Goal: Information Seeking & Learning: Learn about a topic

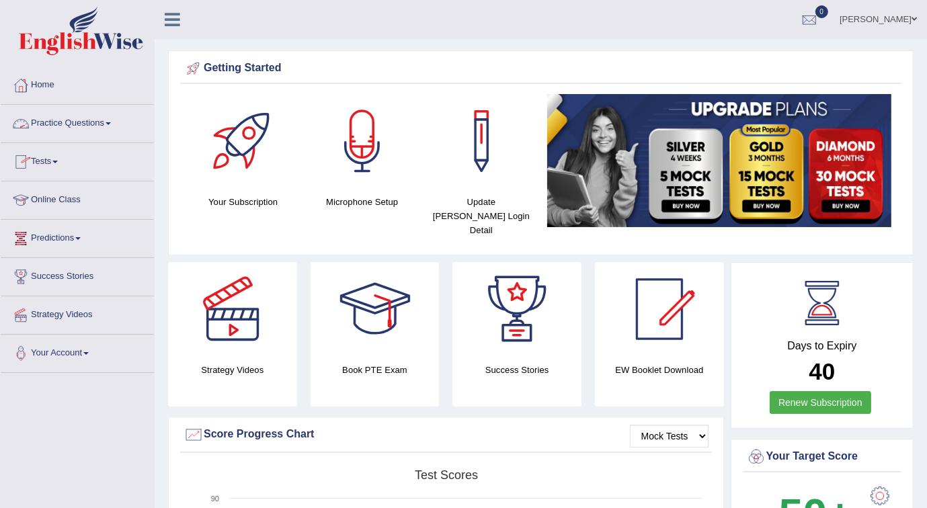
click at [71, 198] on link "Online Class" at bounding box center [77, 198] width 153 height 34
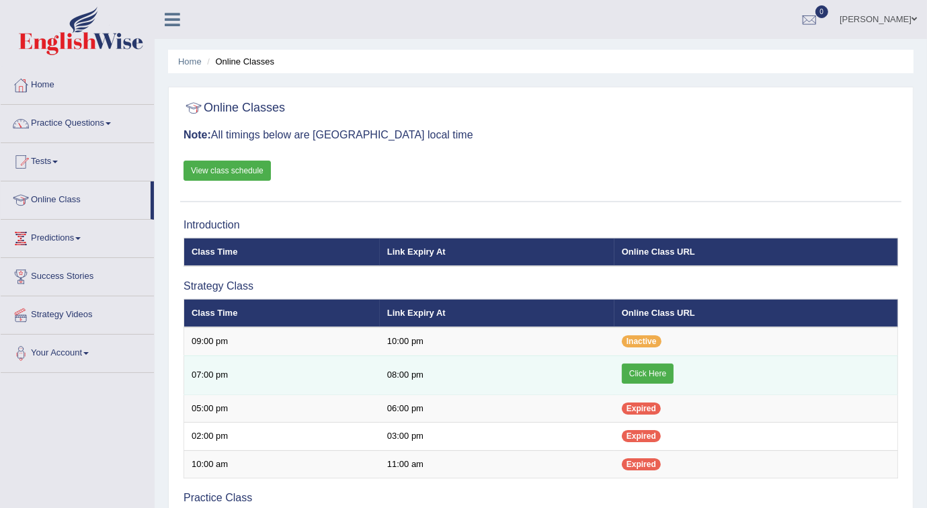
click at [641, 372] on link "Click Here" at bounding box center [648, 374] width 52 height 20
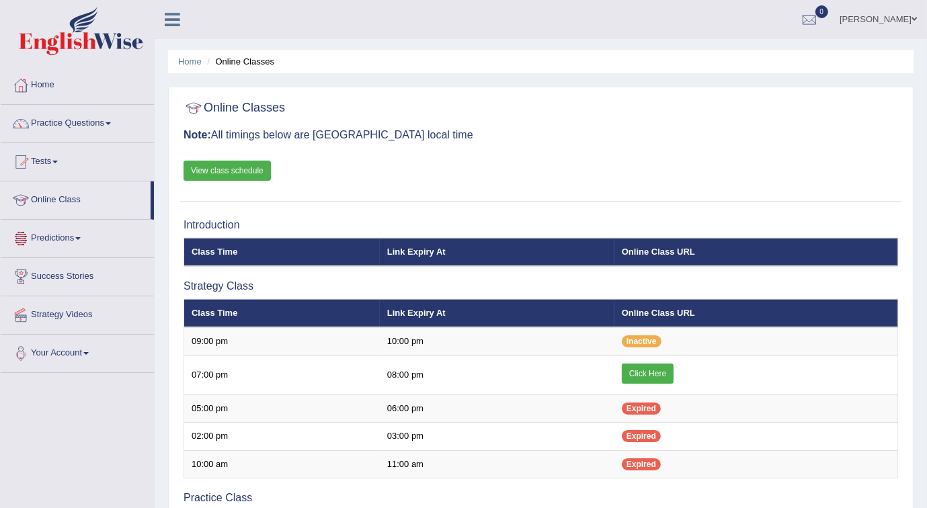
click at [67, 126] on link "Practice Questions" at bounding box center [77, 122] width 153 height 34
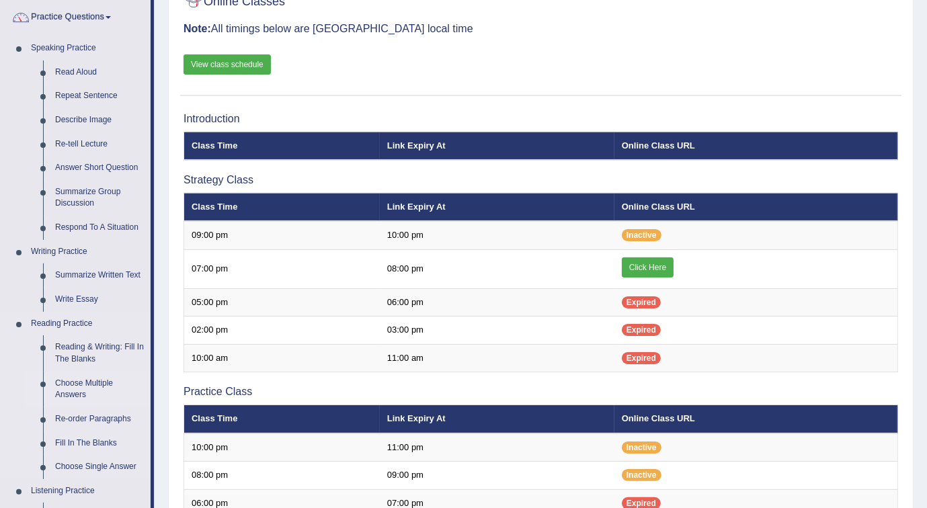
scroll to position [134, 0]
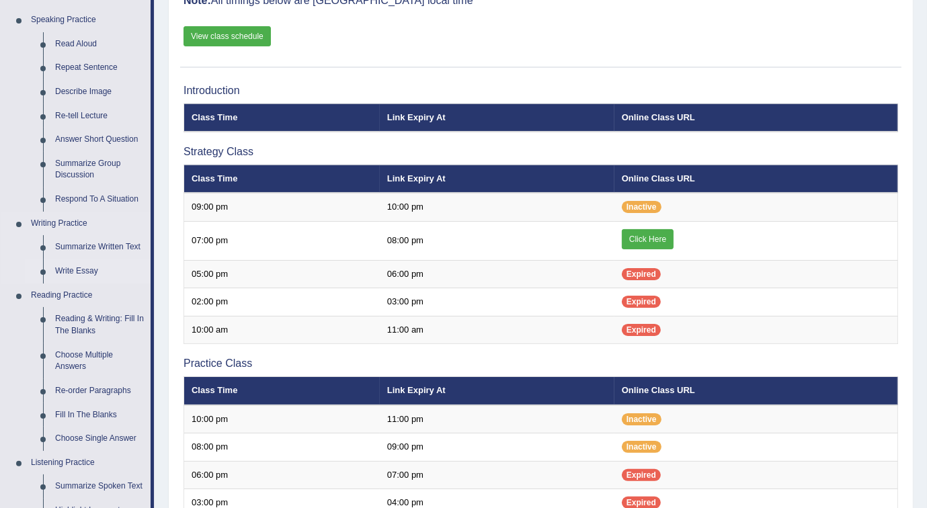
click at [88, 270] on link "Write Essay" at bounding box center [99, 271] width 101 height 24
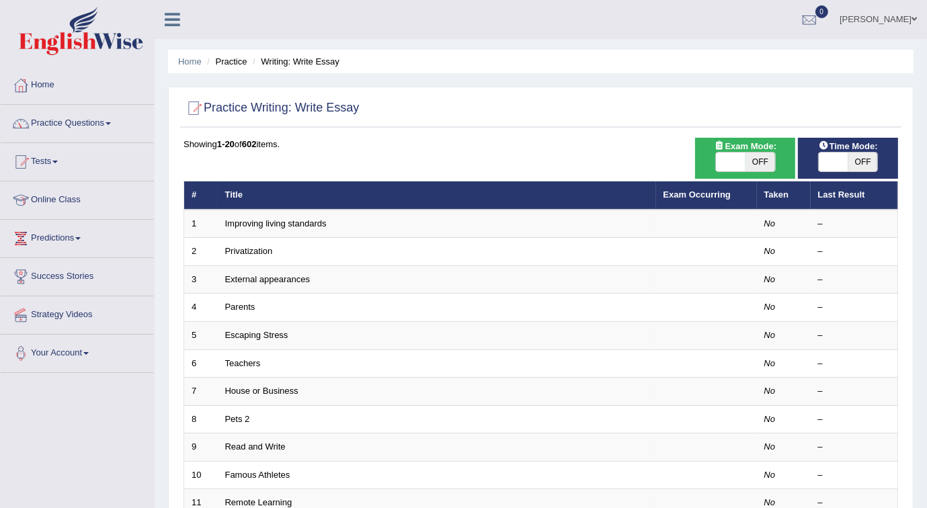
click at [720, 162] on span at bounding box center [731, 162] width 30 height 19
checkbox input "true"
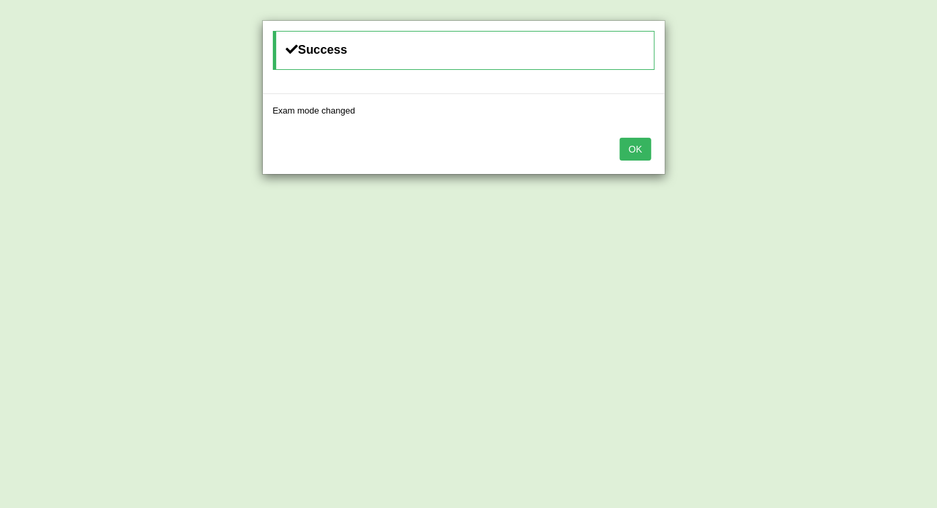
click at [632, 152] on button "OK" at bounding box center [635, 149] width 31 height 23
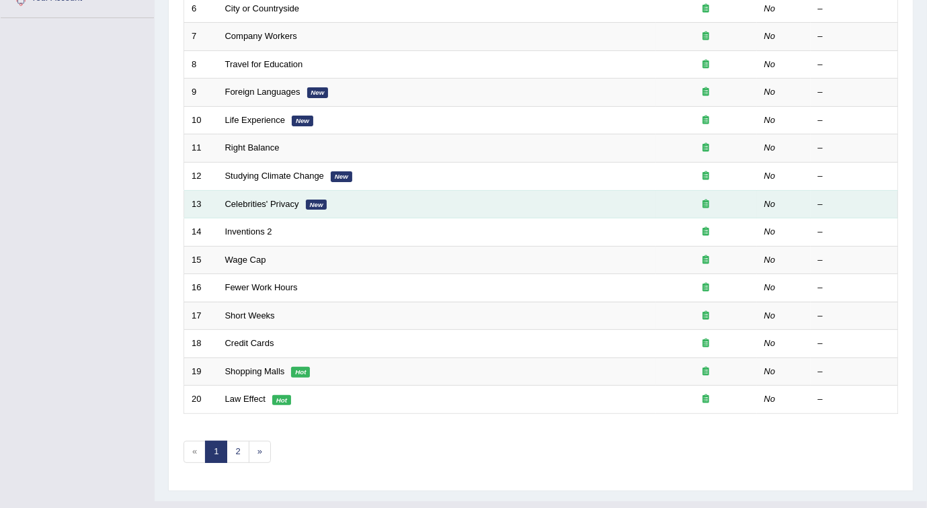
scroll to position [378, 0]
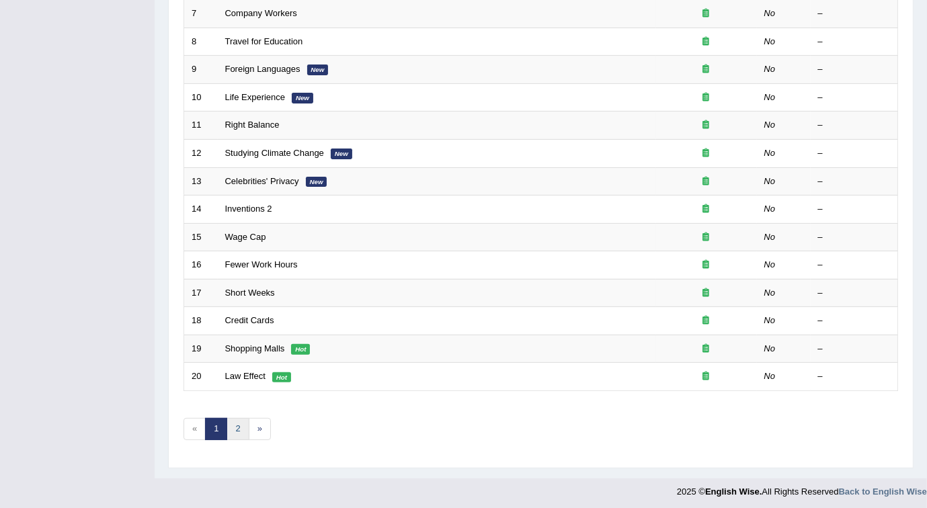
click at [236, 422] on link "2" at bounding box center [238, 429] width 22 height 22
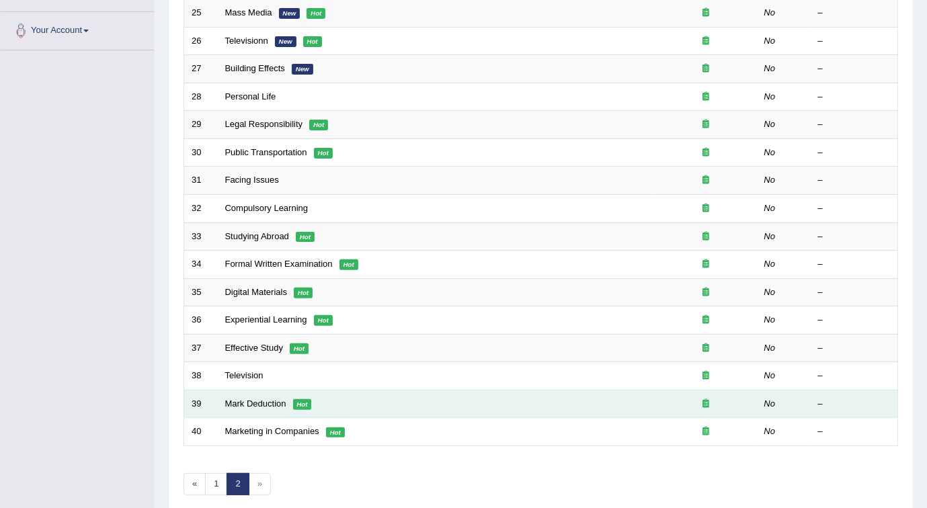
scroll to position [378, 0]
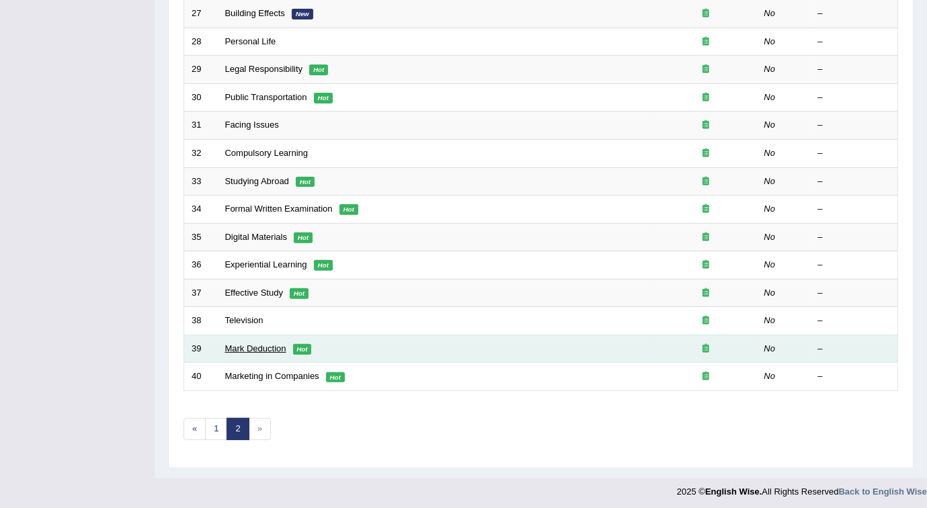
click at [273, 343] on link "Mark Deduction" at bounding box center [255, 348] width 61 height 10
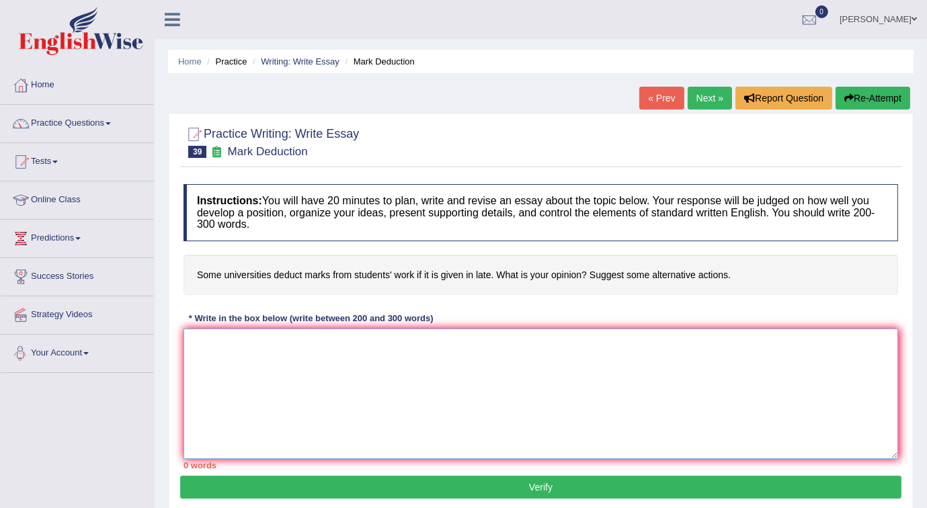
click at [227, 352] on textarea at bounding box center [540, 394] width 714 height 130
type textarea "t"
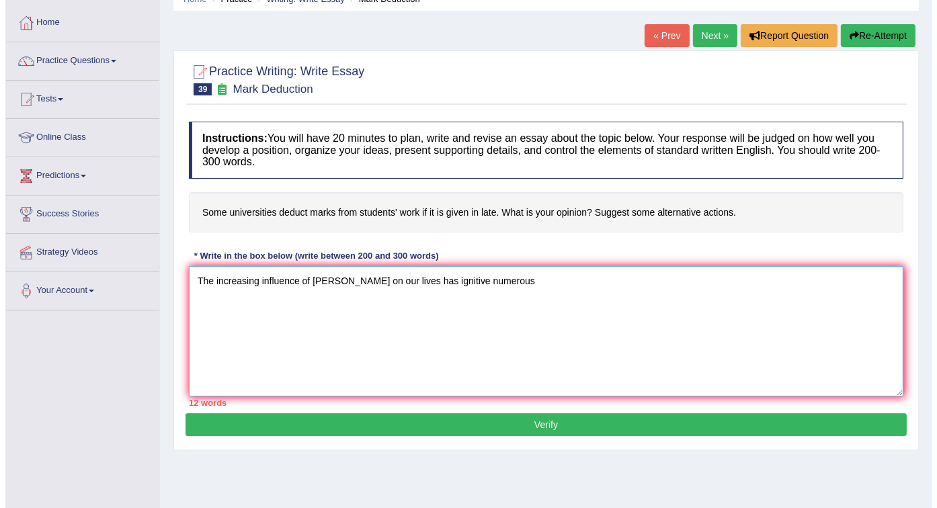
scroll to position [67, 0]
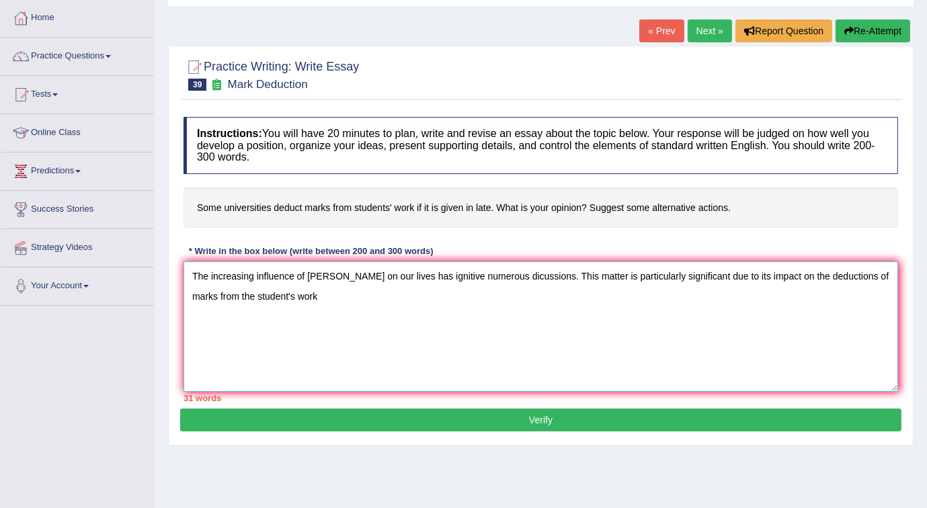
click at [883, 272] on textarea "The increasing influence of Mark Deduction on our lives has ignitive numerous d…" at bounding box center [540, 326] width 714 height 130
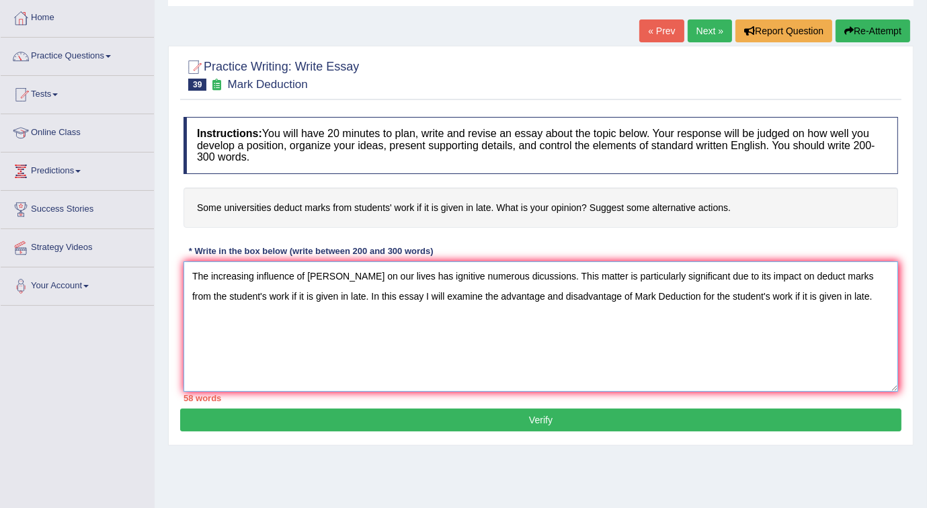
click at [729, 358] on textarea "The increasing influence of Mark Deduction on our lives has ignitive numerous d…" at bounding box center [540, 326] width 714 height 130
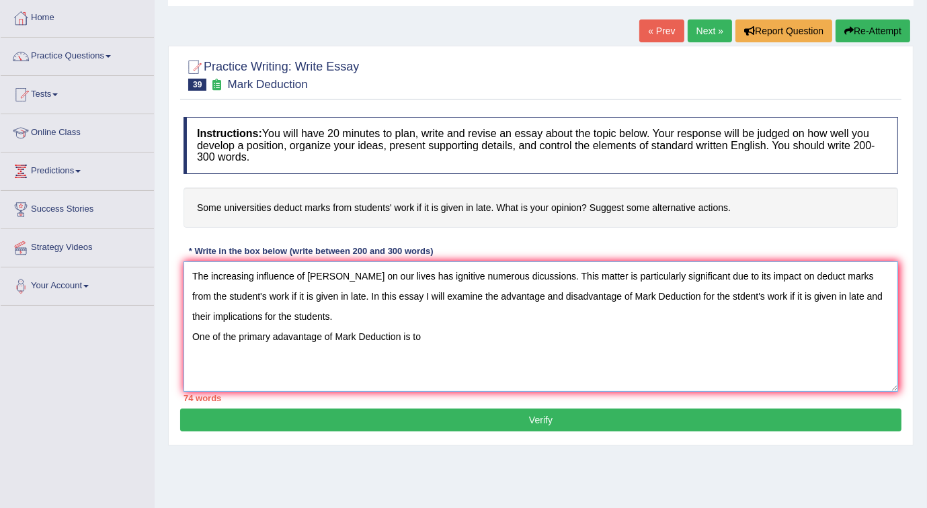
click at [721, 294] on textarea "The increasing influence of Mark Deduction on our lives has ignitive numerous d…" at bounding box center [540, 326] width 714 height 130
click at [447, 337] on textarea "The increasing influence of Mark Deduction on our lives has ignitive numerous d…" at bounding box center [540, 326] width 714 height 130
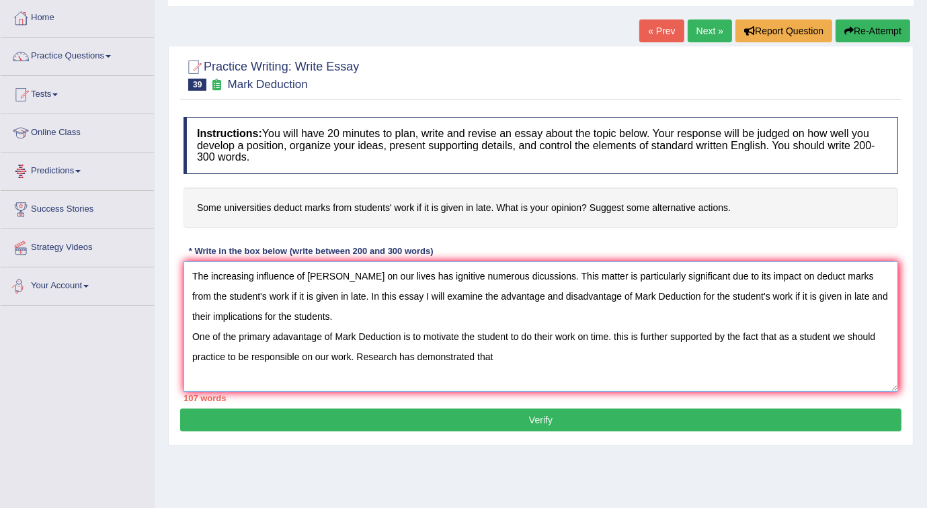
type textarea "The increasing influence of Mark Deduction on our lives has ignitive numerous d…"
click at [311, 425] on button "Verify" at bounding box center [540, 420] width 721 height 23
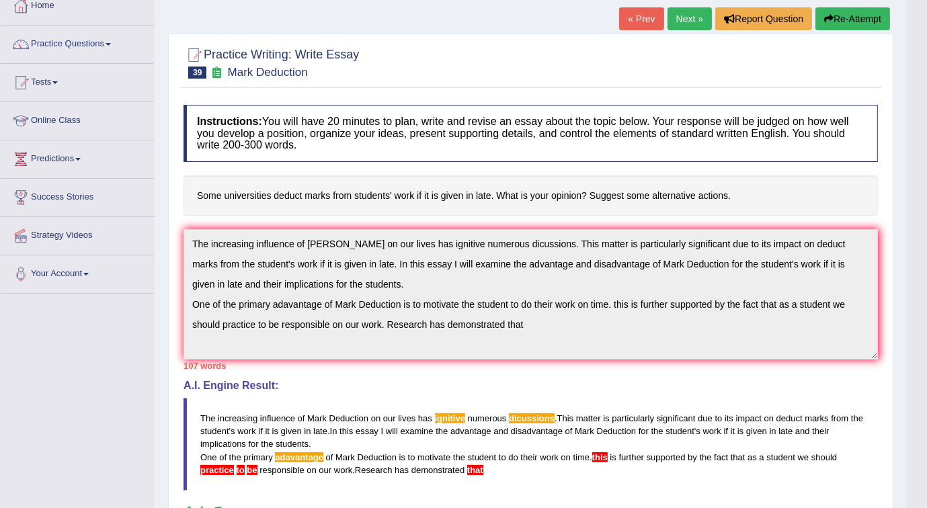
scroll to position [0, 0]
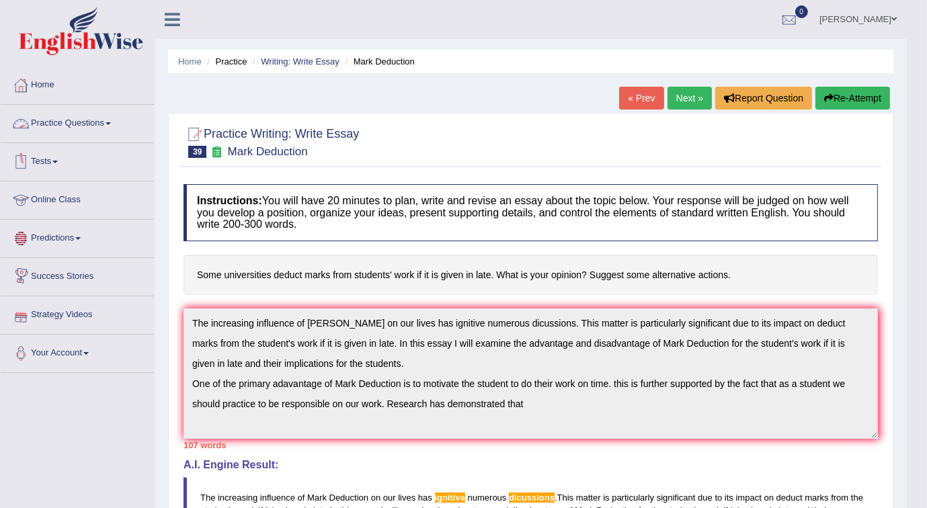
click at [65, 118] on link "Practice Questions" at bounding box center [77, 122] width 153 height 34
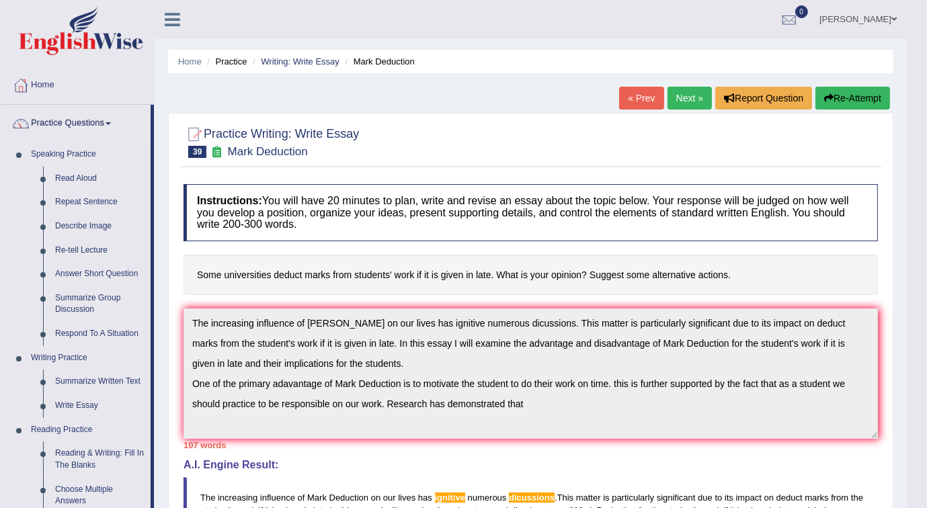
click at [235, 145] on small "Mark Deduction" at bounding box center [268, 151] width 80 height 13
click at [639, 97] on link "« Prev" at bounding box center [641, 98] width 44 height 23
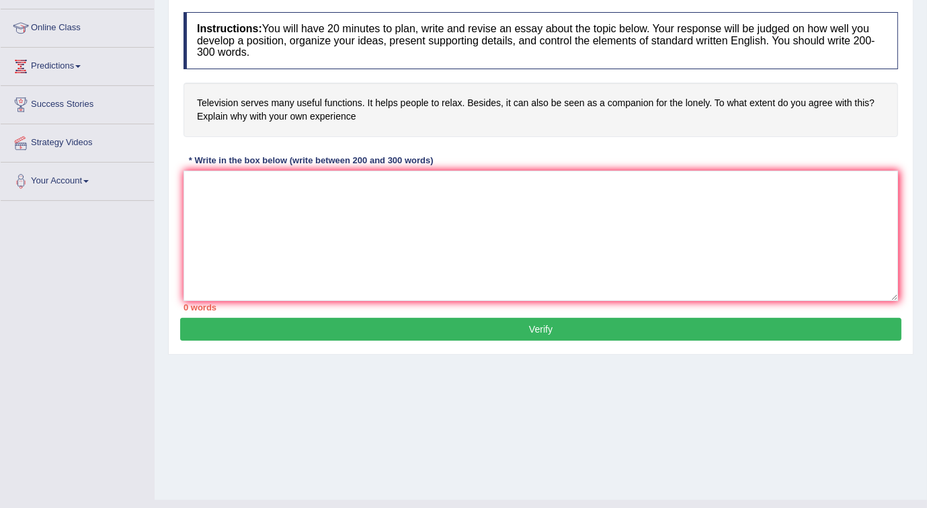
scroll to position [63, 0]
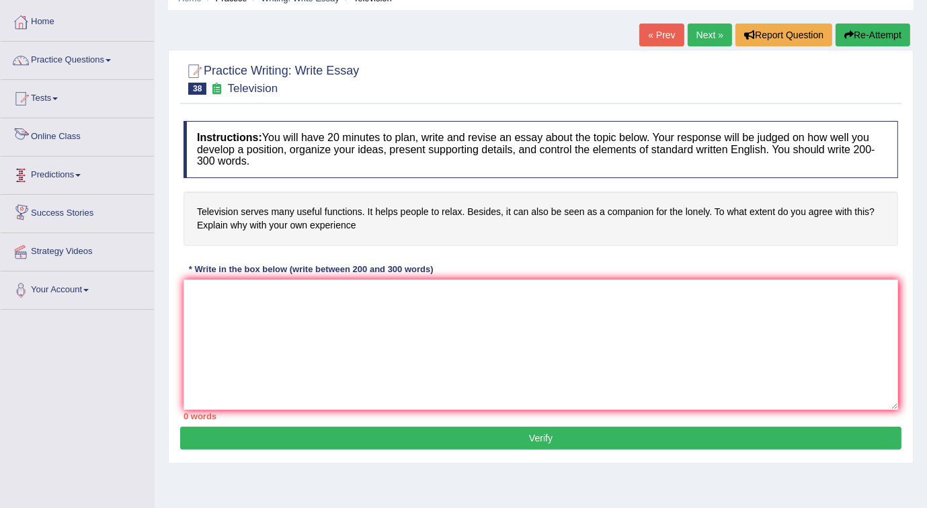
click at [62, 139] on link "Online Class" at bounding box center [77, 135] width 153 height 34
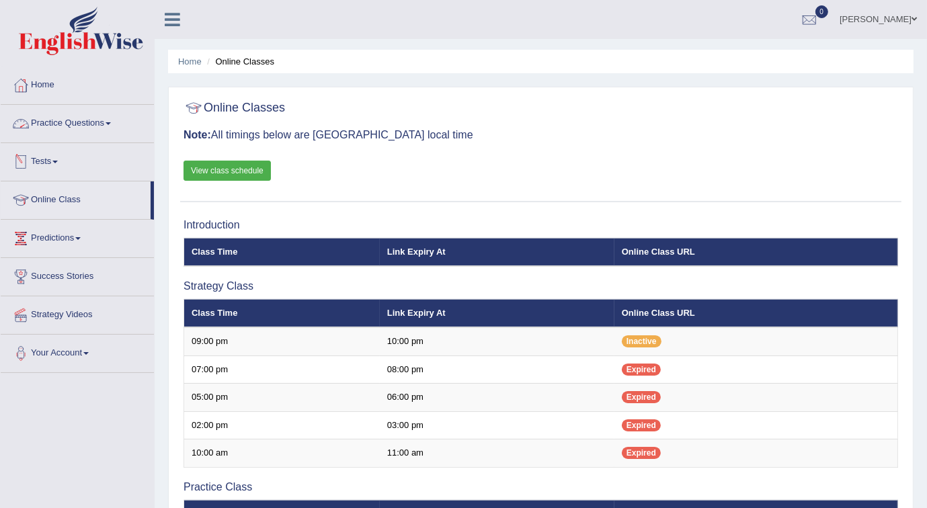
click at [59, 124] on link "Practice Questions" at bounding box center [77, 122] width 153 height 34
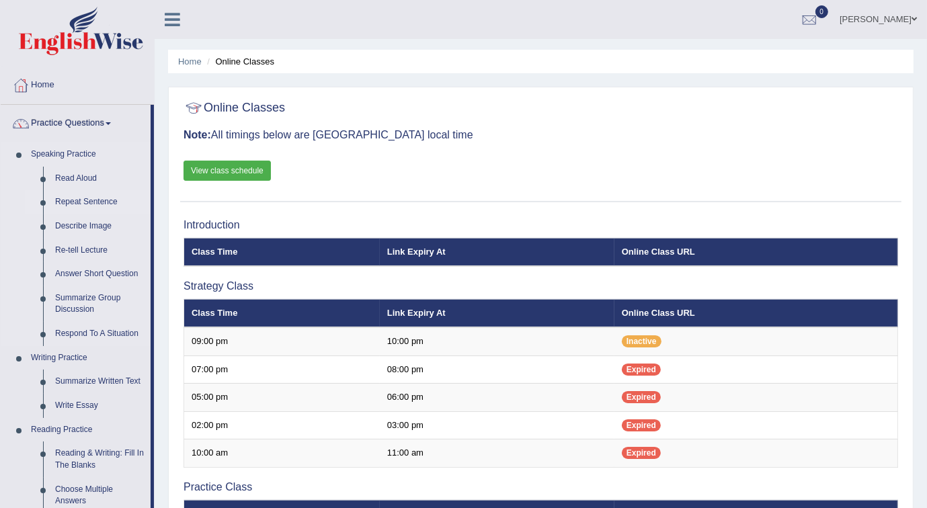
click at [81, 198] on link "Repeat Sentence" at bounding box center [99, 202] width 101 height 24
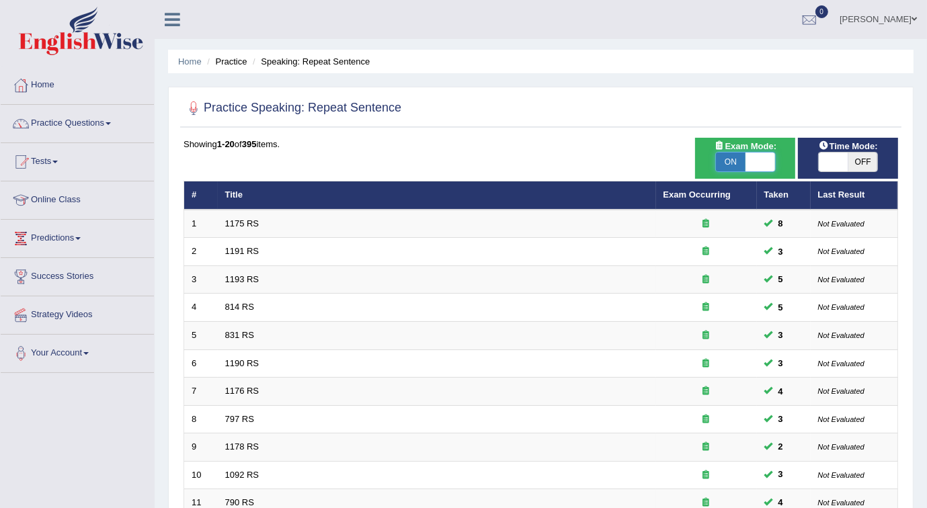
click at [768, 161] on span at bounding box center [760, 162] width 30 height 19
checkbox input "false"
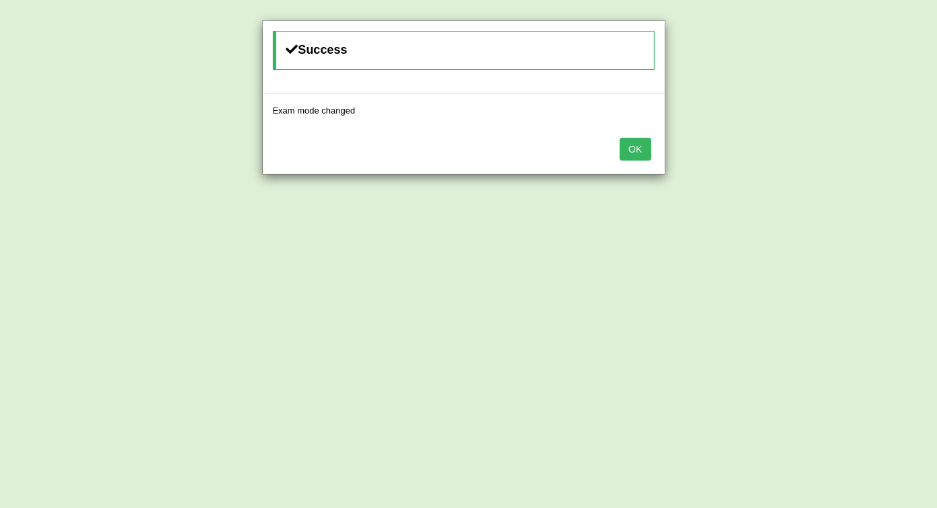
click at [630, 143] on button "OK" at bounding box center [635, 149] width 31 height 23
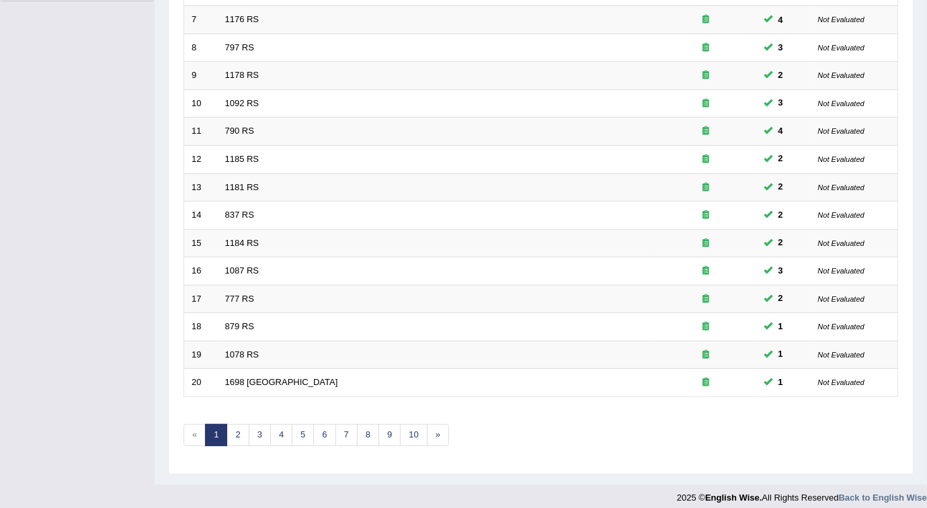
scroll to position [378, 0]
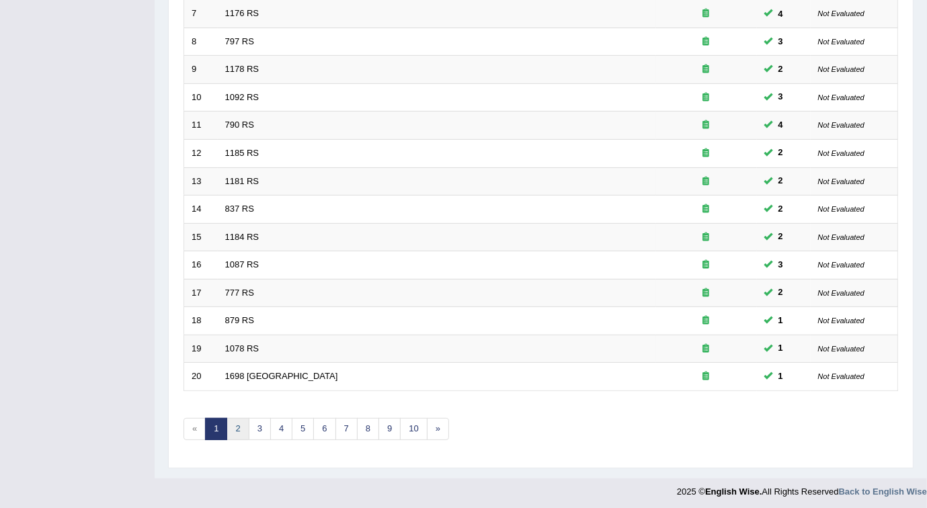
click at [240, 434] on link "2" at bounding box center [238, 429] width 22 height 22
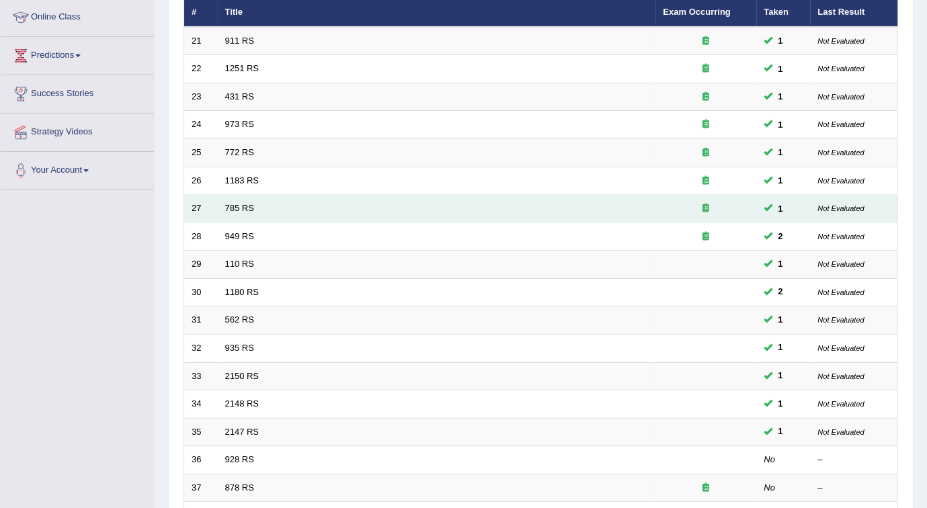
scroll to position [202, 0]
